Goal: Understand process/instructions: Learn how to perform a task or action

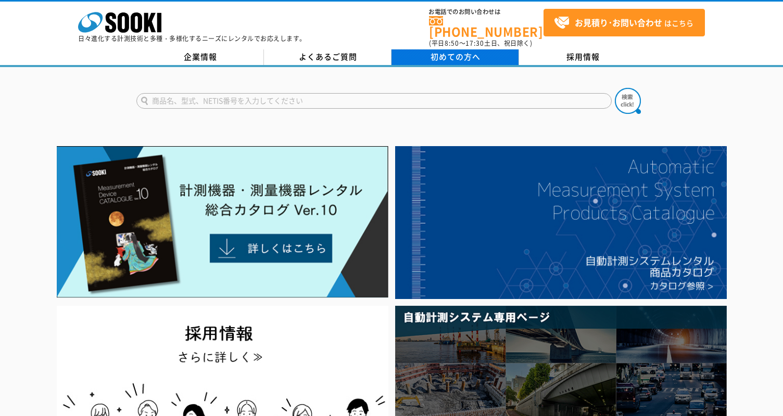
click at [425, 57] on link "初めての方へ" at bounding box center [455, 57] width 128 height 16
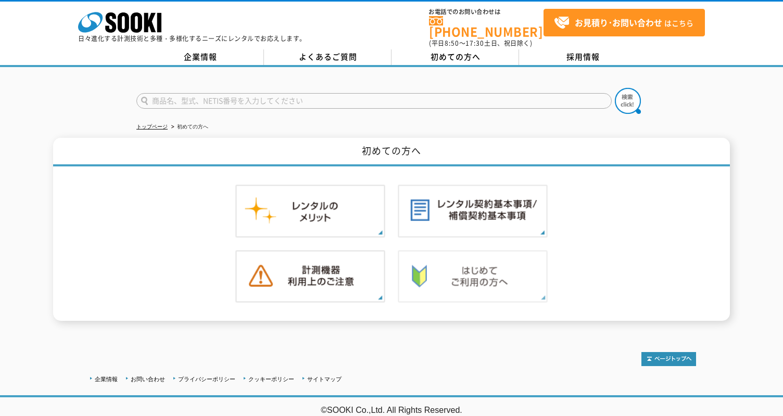
click at [439, 268] on img at bounding box center [473, 276] width 150 height 53
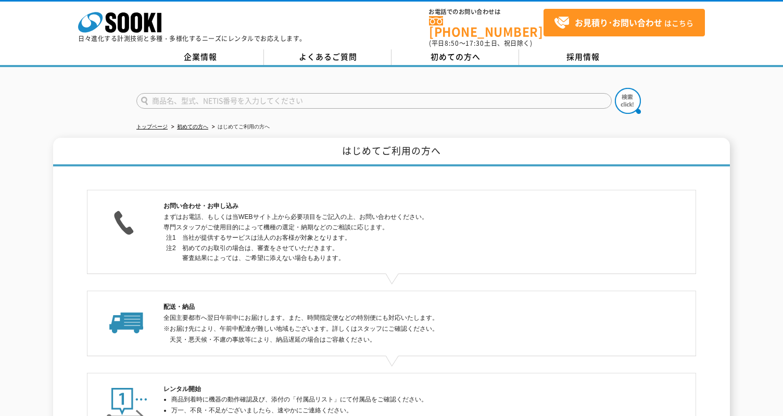
scroll to position [208, 0]
